Goal: Obtain resource: Download file/media

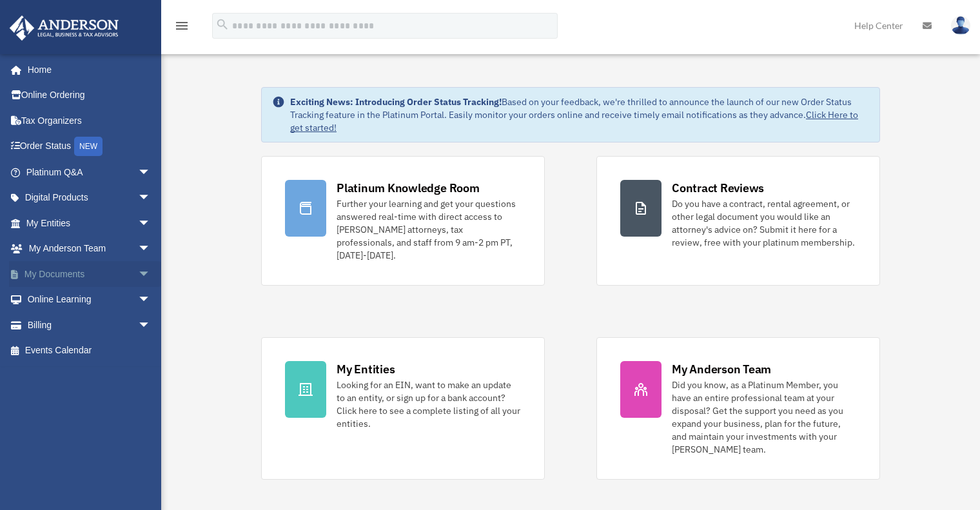
click at [138, 272] on span "arrow_drop_down" at bounding box center [151, 274] width 26 height 26
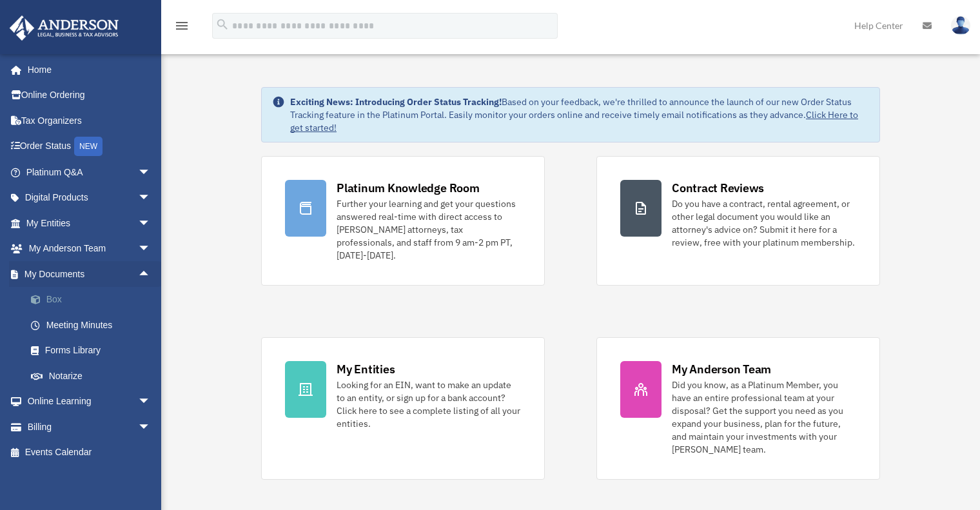
click at [50, 298] on link "Box" at bounding box center [94, 300] width 152 height 26
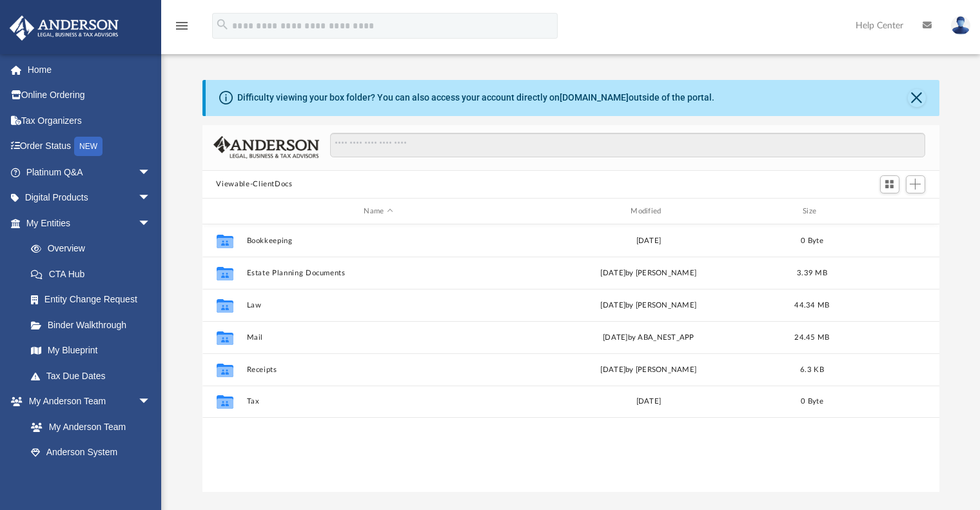
scroll to position [284, 727]
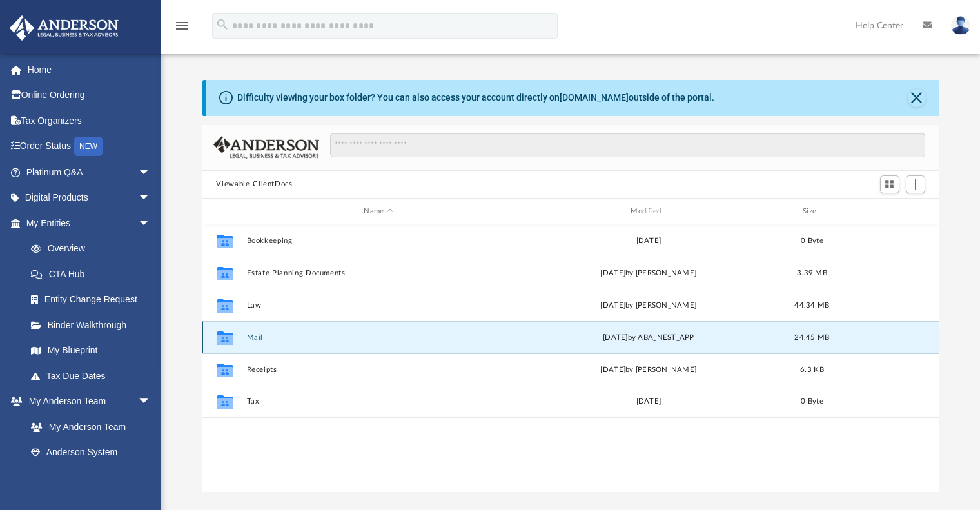
click at [257, 338] on button "Mail" at bounding box center [378, 337] width 264 height 8
click at [258, 334] on button "Mail" at bounding box center [378, 337] width 264 height 8
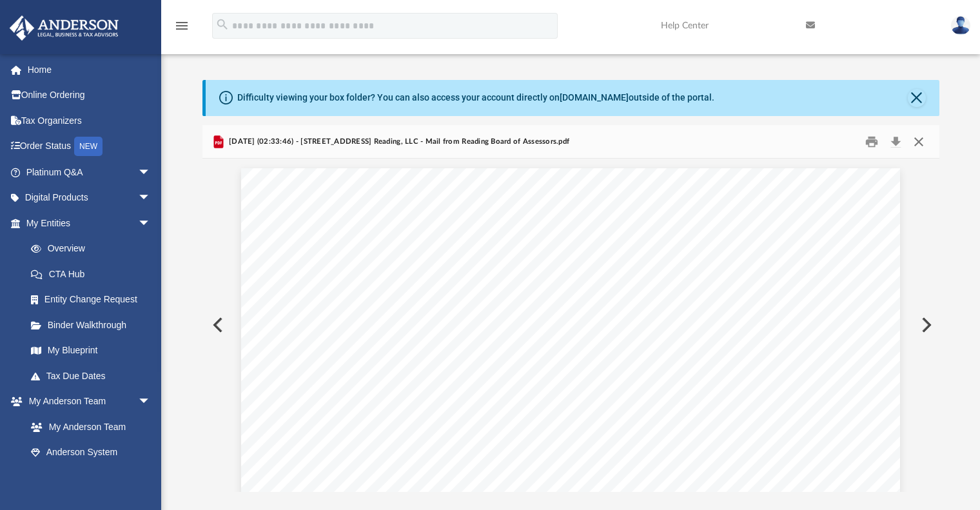
click at [922, 140] on button "Close" at bounding box center [918, 141] width 23 height 20
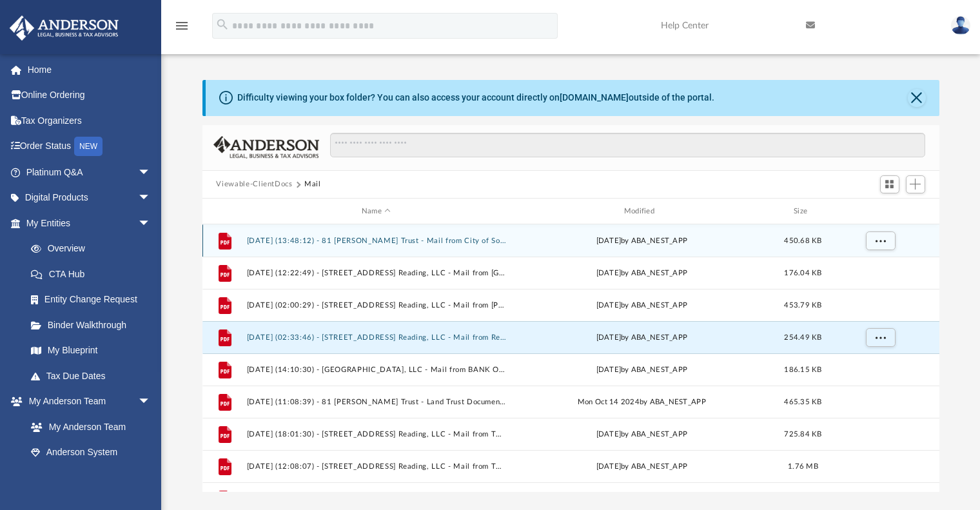
click at [375, 240] on button "2024.07.09 (13:48:12) - 81 Bailey Trust - Mail from City of Somerville Scholars…" at bounding box center [376, 241] width 260 height 8
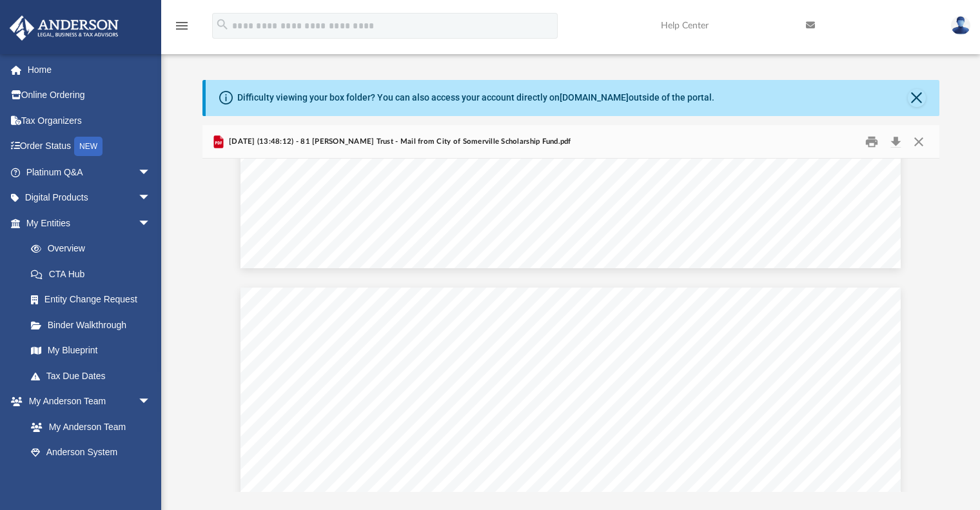
scroll to position [0, 0]
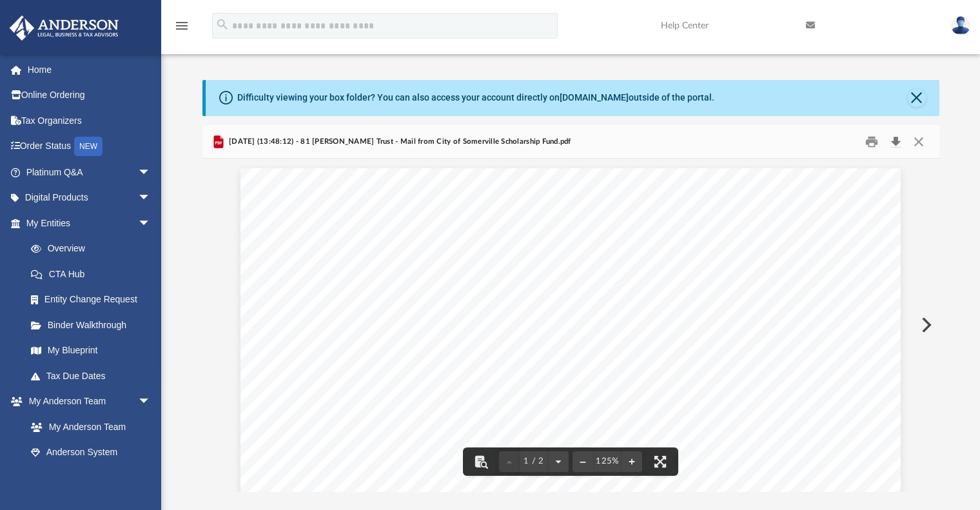
click at [896, 142] on button "Download" at bounding box center [895, 141] width 23 height 20
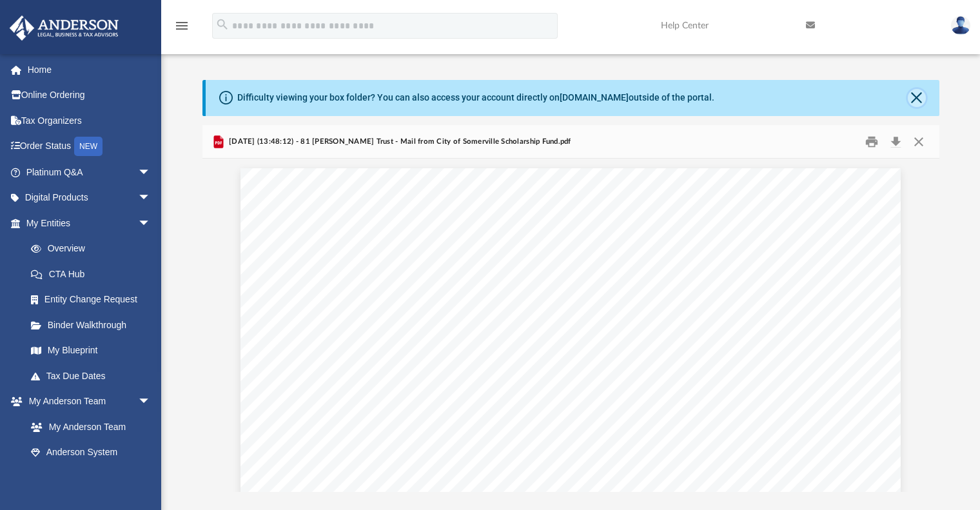
click at [911, 97] on button "Close" at bounding box center [916, 98] width 18 height 18
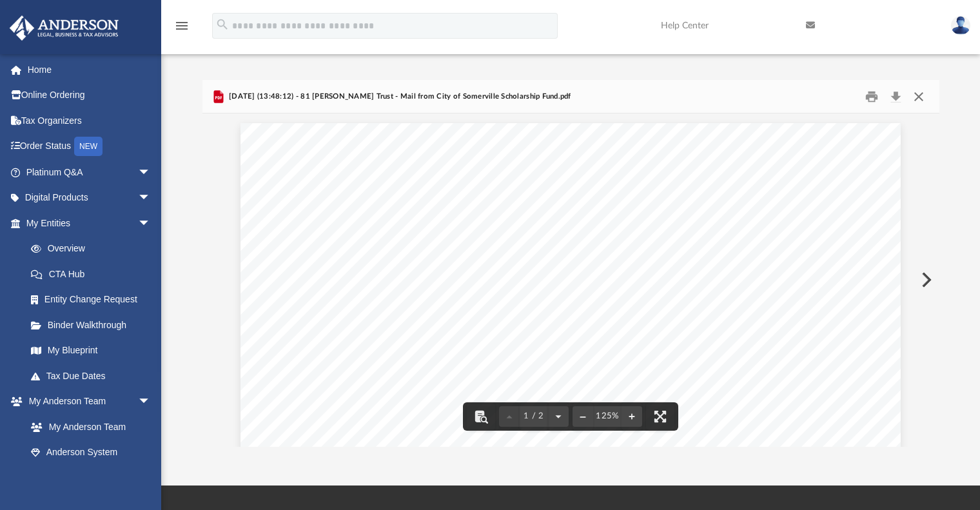
click at [914, 95] on button "Close" at bounding box center [918, 96] width 23 height 20
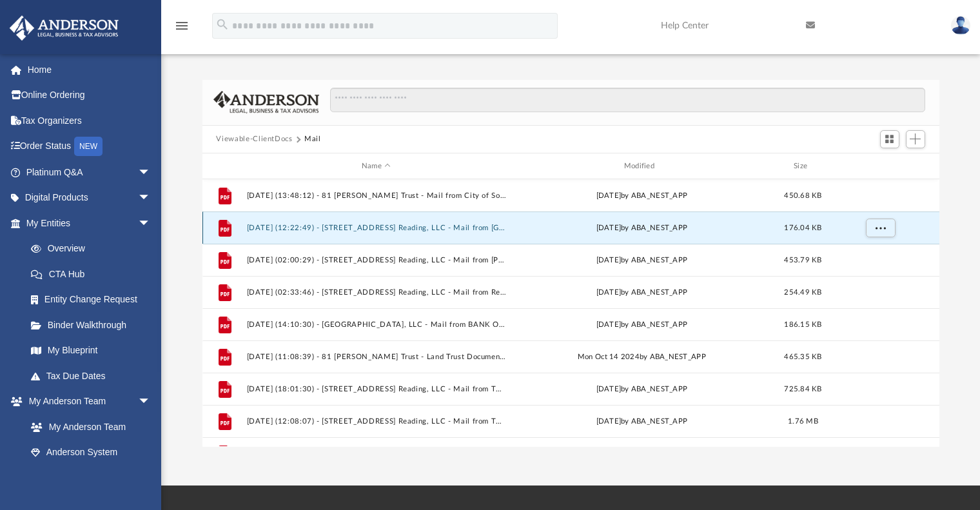
click at [365, 227] on button "2024.08.16 (12:22:49) - 409 Pearl Street Reading, LLC - Mail from Commonwealth …" at bounding box center [376, 228] width 260 height 8
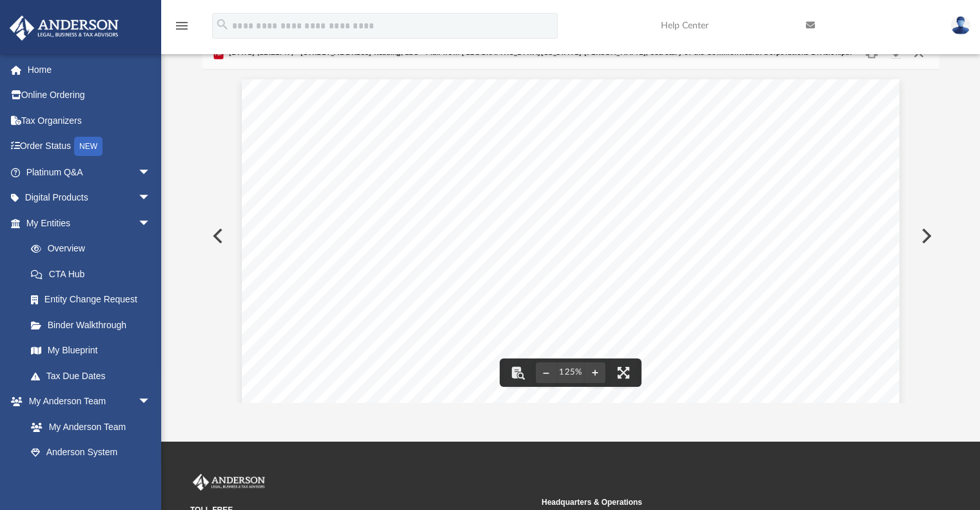
click at [919, 57] on button "Close" at bounding box center [918, 53] width 23 height 20
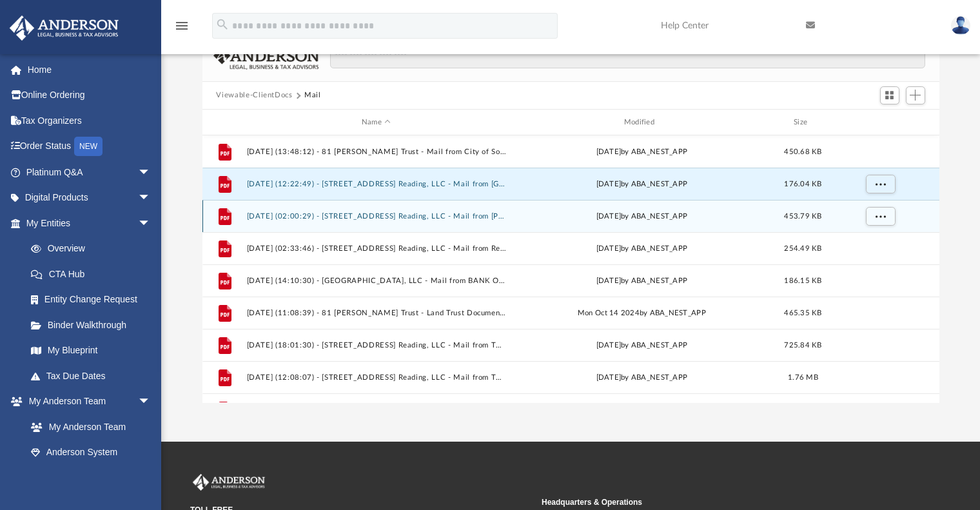
click at [373, 217] on button "2024.09.13 (02:00:29) - 409 Pearl Street Reading, LLC - Mail from BENJAMIN C. B…" at bounding box center [376, 216] width 260 height 8
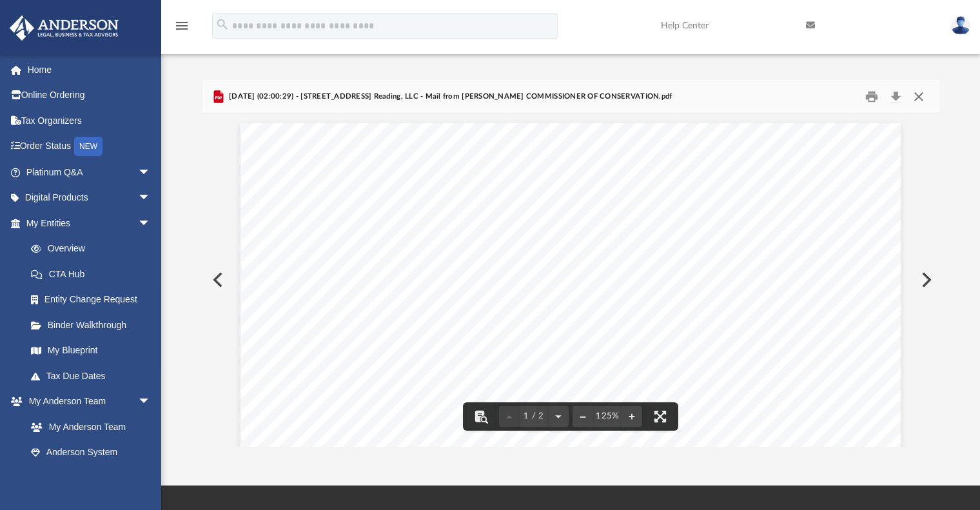
click at [915, 97] on button "Close" at bounding box center [918, 96] width 23 height 20
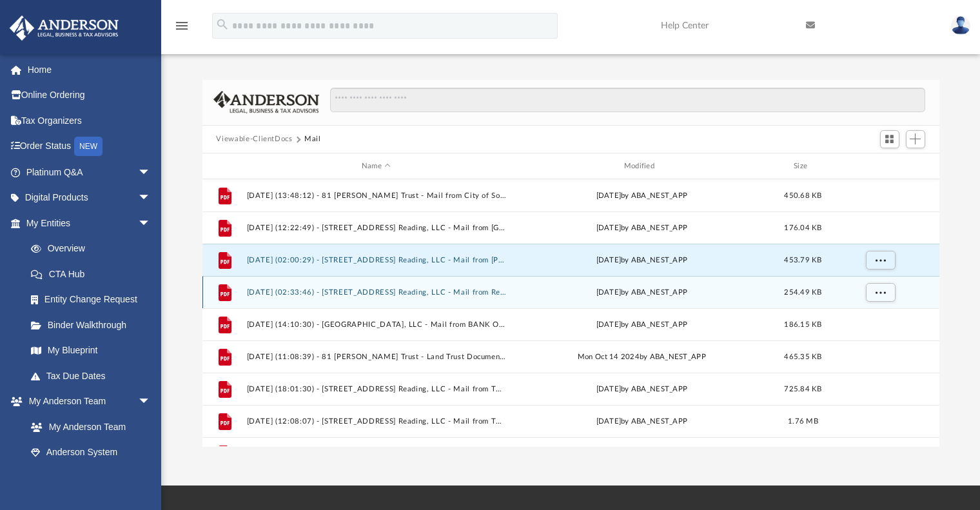
click at [360, 288] on button "2024.09.13 (02:33:46) - 409 Pearl Street Reading, LLC - Mail from Reading Board…" at bounding box center [376, 292] width 260 height 8
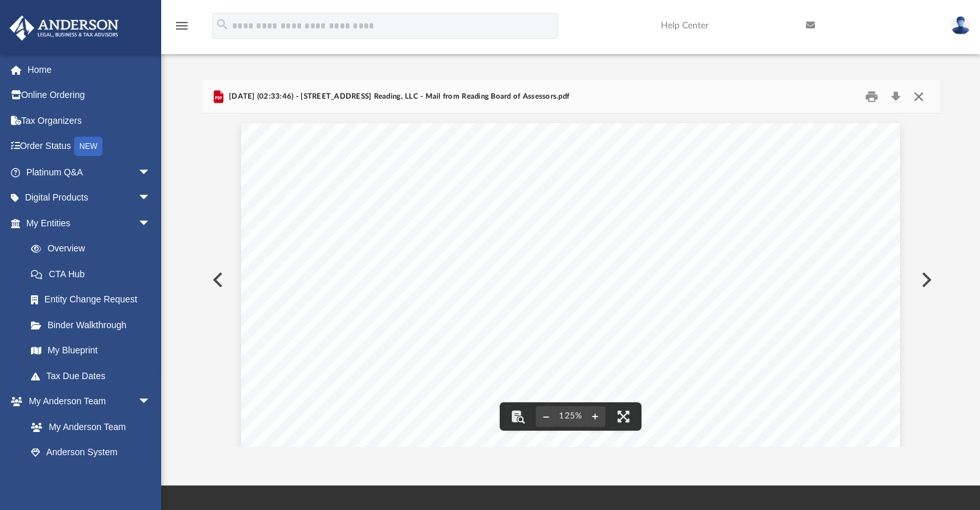
click at [914, 94] on button "Close" at bounding box center [918, 96] width 23 height 20
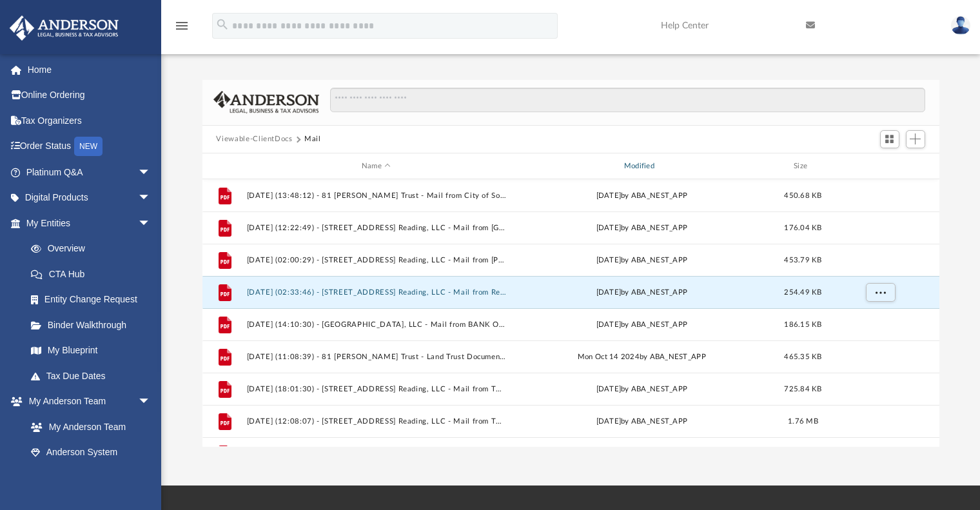
click at [641, 165] on div "Modified" at bounding box center [641, 166] width 260 height 12
click at [384, 161] on div "Name" at bounding box center [376, 166] width 260 height 12
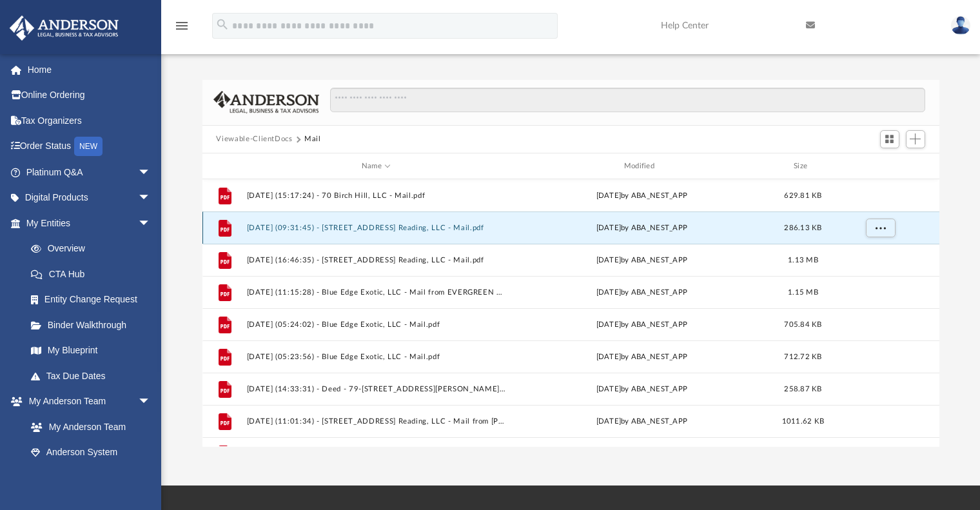
click at [386, 227] on button "2025.09.25 (09:31:45) - 409 Pearl Street Reading, LLC - Mail.pdf" at bounding box center [376, 228] width 260 height 8
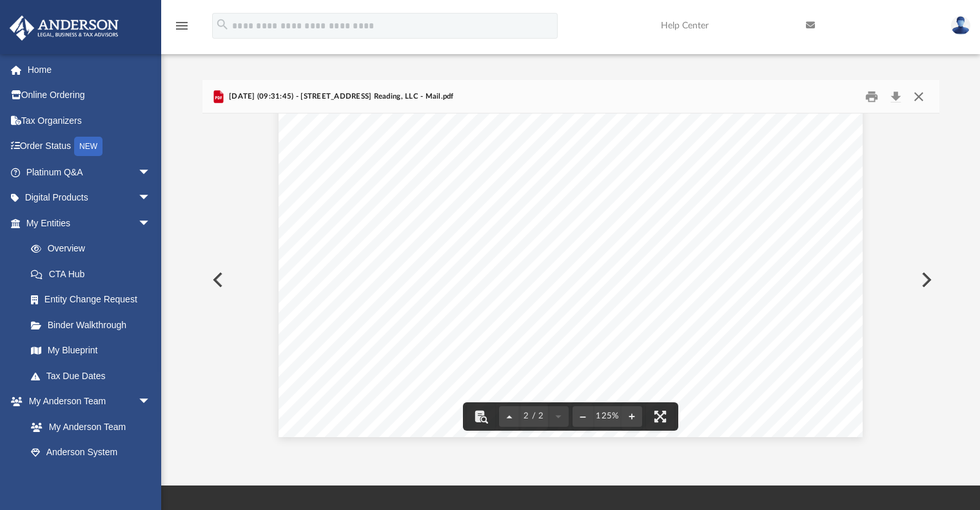
click at [922, 94] on button "Close" at bounding box center [918, 96] width 23 height 20
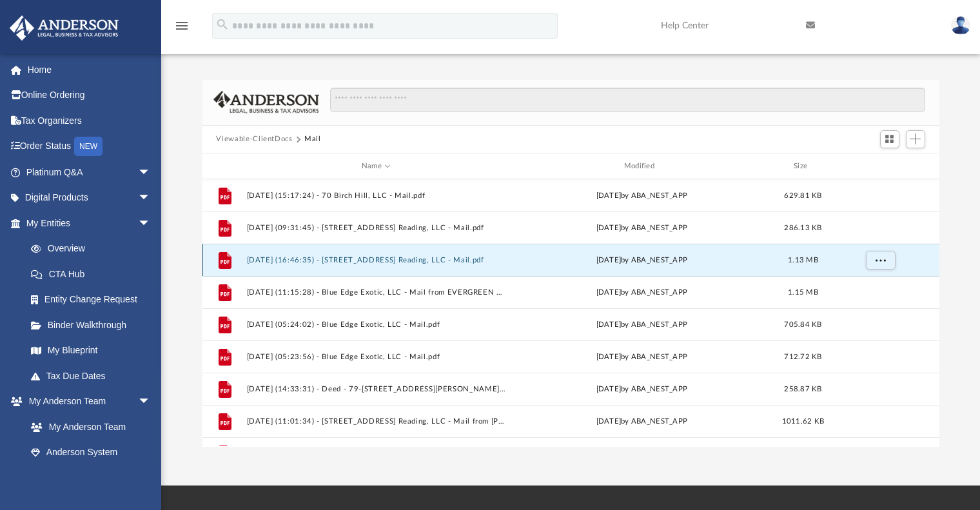
click at [373, 260] on button "2025.09.18 (16:46:35) - 409 Pearl Street Reading, LLC - Mail.pdf" at bounding box center [376, 260] width 260 height 8
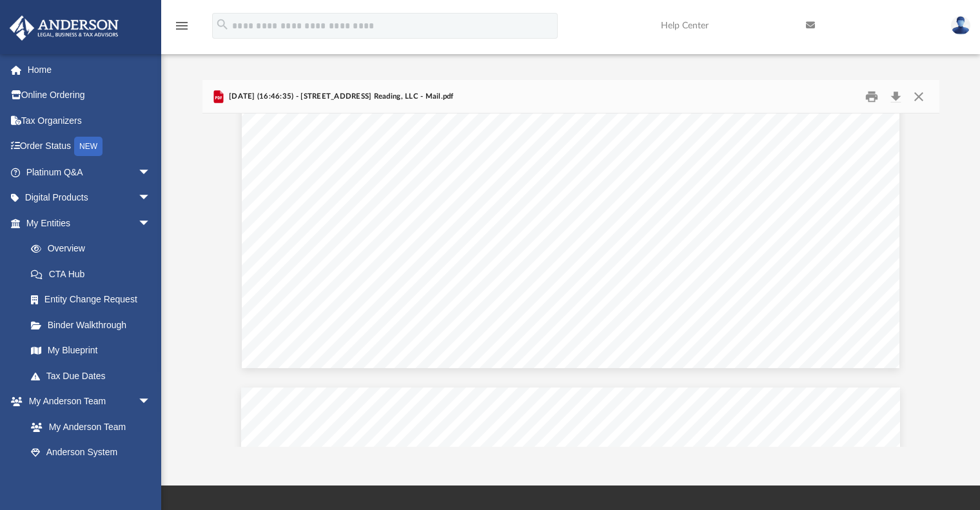
scroll to position [603, 0]
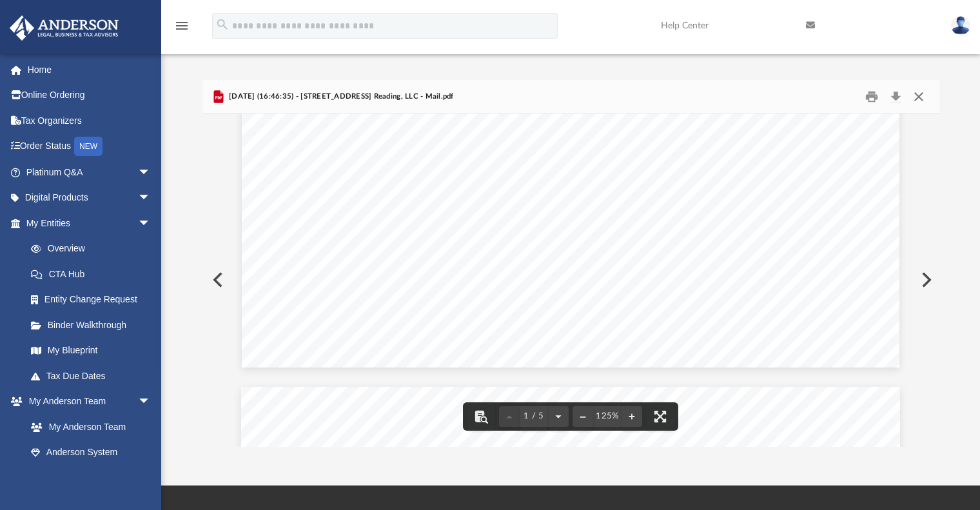
click at [916, 89] on button "Close" at bounding box center [918, 96] width 23 height 20
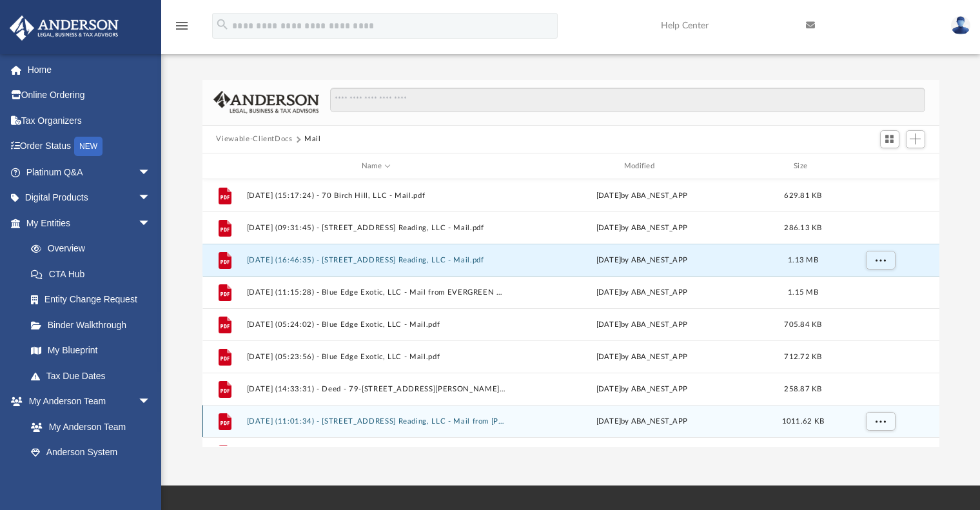
click at [323, 418] on button "2025.07.17 (11:01:34) - 409 Pearl Street Reading, LLC - Mail from Yashira Gonza…" at bounding box center [376, 421] width 260 height 8
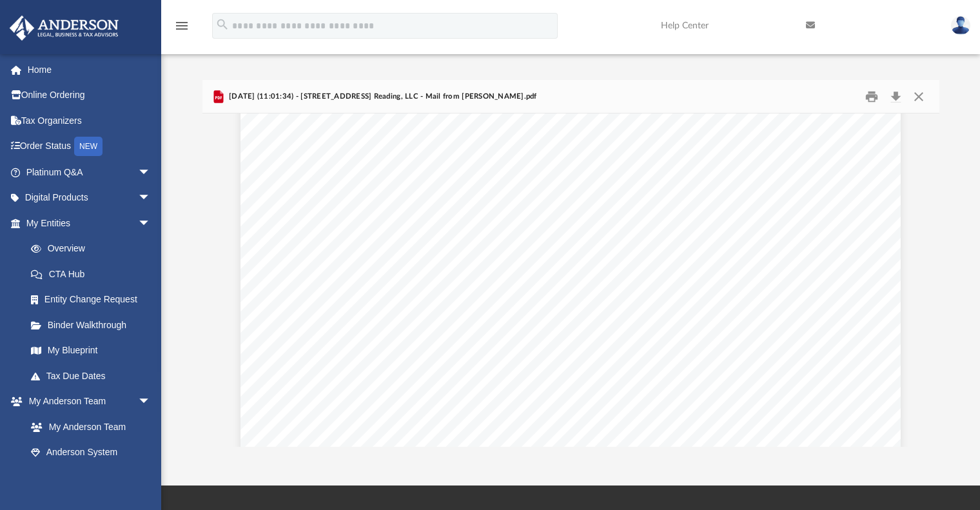
scroll to position [0, 0]
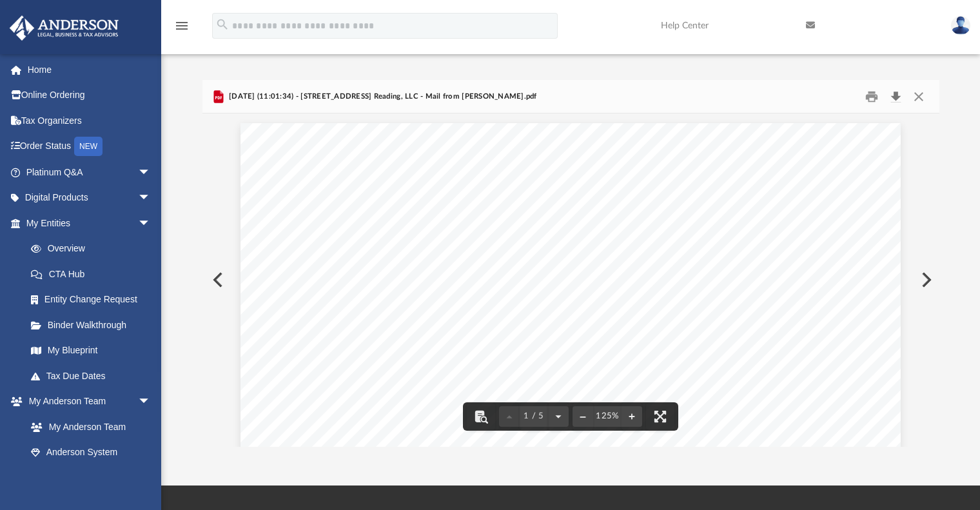
click at [894, 98] on button "Download" at bounding box center [895, 96] width 23 height 20
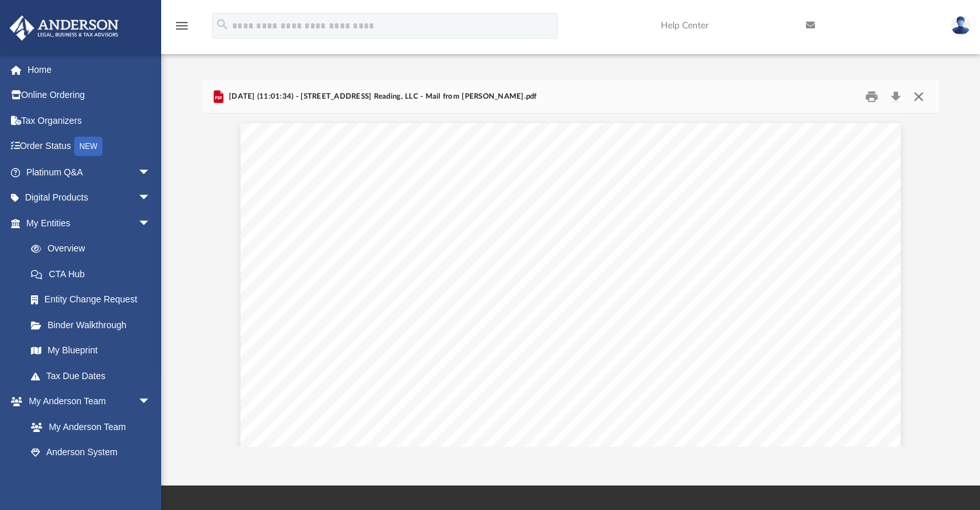
click at [917, 95] on button "Close" at bounding box center [918, 96] width 23 height 20
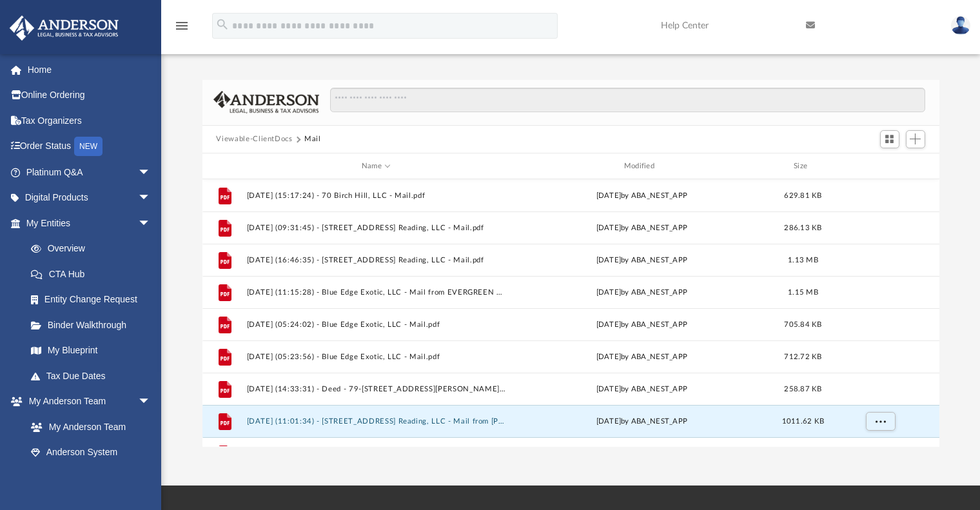
click at [949, 137] on div "Difficulty viewing your box folder? You can also access your account directly o…" at bounding box center [570, 263] width 818 height 367
click at [41, 66] on link "Home" at bounding box center [89, 70] width 161 height 26
